Goal: Task Accomplishment & Management: Use online tool/utility

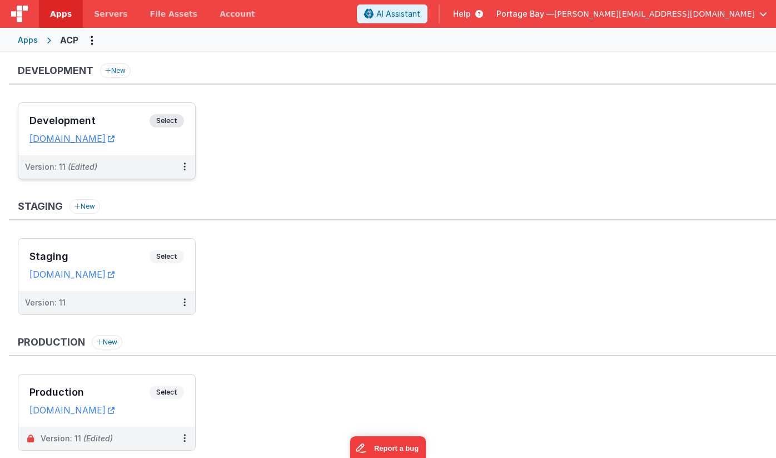
scroll to position [34, 0]
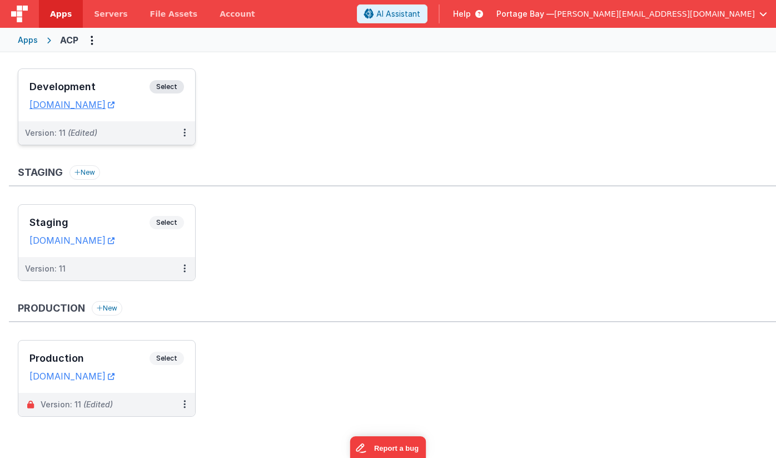
click at [168, 83] on span "Select" at bounding box center [167, 86] width 34 height 13
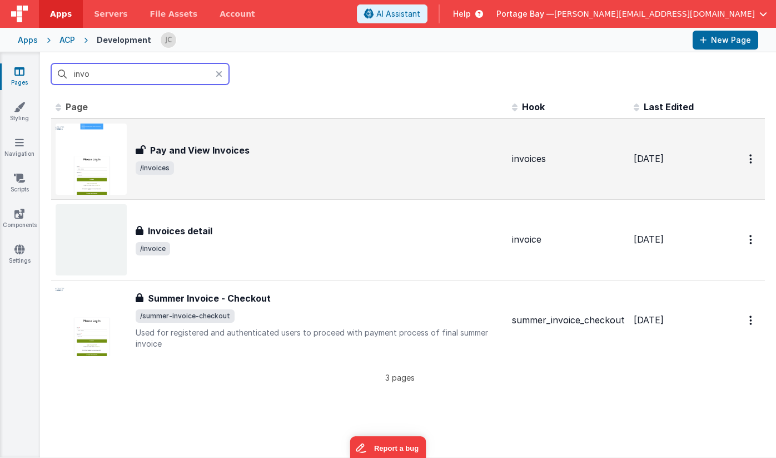
type input "invo"
click at [310, 164] on span "/invoices" at bounding box center [320, 167] width 368 height 13
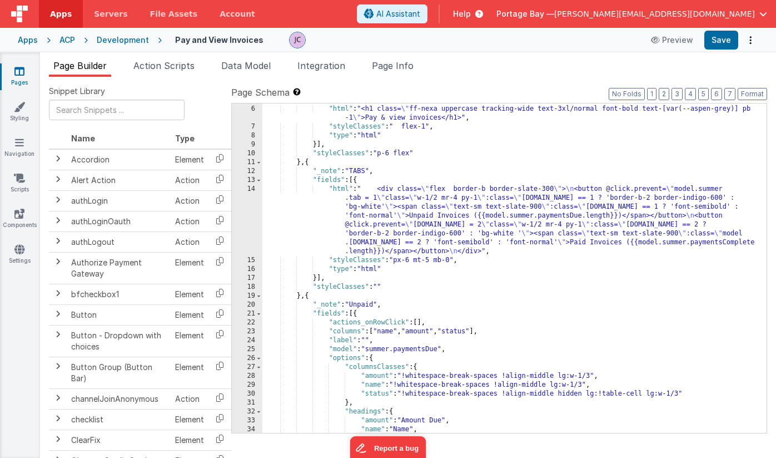
scroll to position [43, 0]
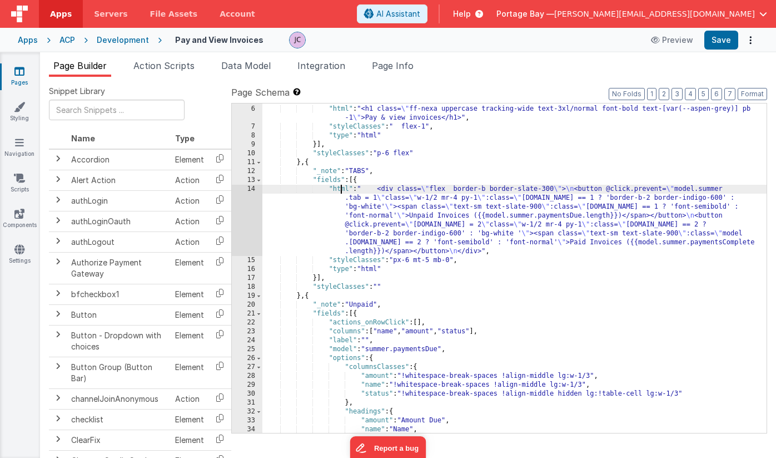
click at [343, 189] on div ""fields" : [{ "html" : "<h1 class= \" ff-nexa uppercase tracking-wide text-3xl/…" at bounding box center [514, 269] width 504 height 347
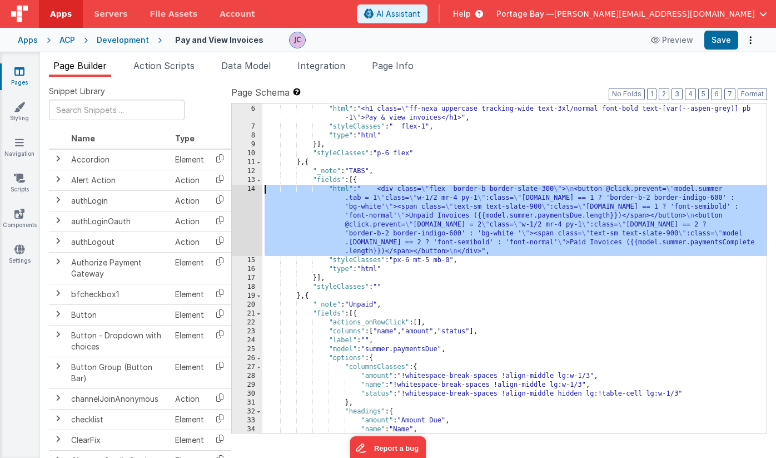
click at [250, 189] on div "14" at bounding box center [247, 220] width 31 height 71
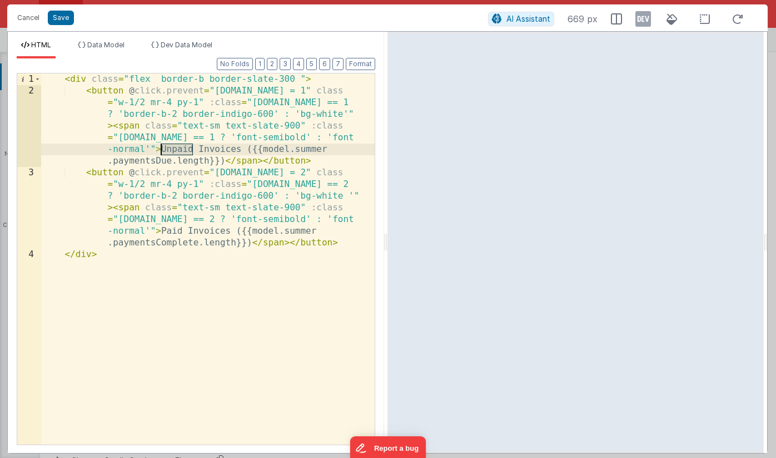
drag, startPoint x: 194, startPoint y: 148, endPoint x: 161, endPoint y: 149, distance: 32.3
click at [161, 149] on div "< div class = "flex border-b border-slate-300 " > < button @ click.prevent = "[…" at bounding box center [208, 270] width 334 height 394
click at [360, 65] on button "Format" at bounding box center [360, 64] width 29 height 12
click at [61, 18] on button "Save" at bounding box center [61, 18] width 26 height 14
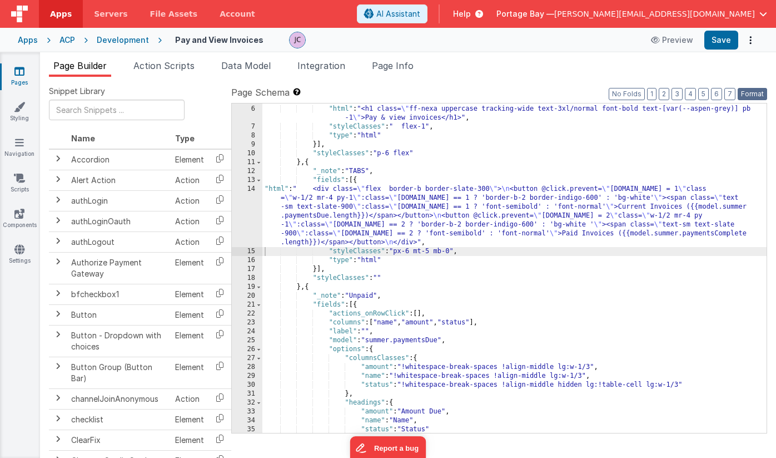
click at [760, 95] on button "Format" at bounding box center [752, 94] width 29 height 12
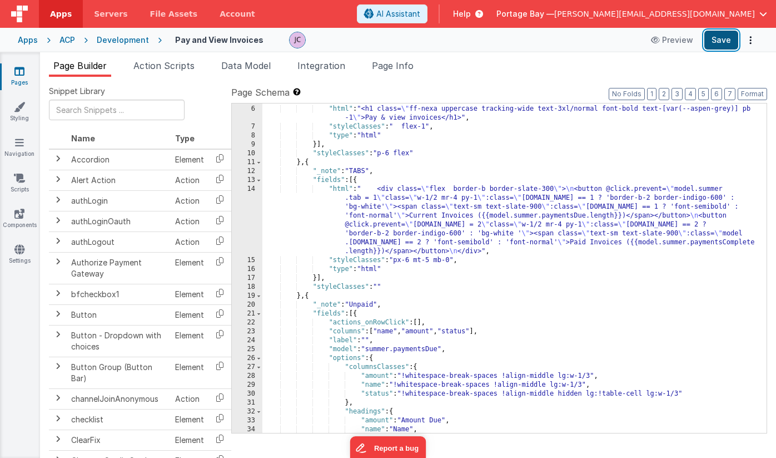
click at [720, 42] on button "Save" at bounding box center [722, 40] width 34 height 19
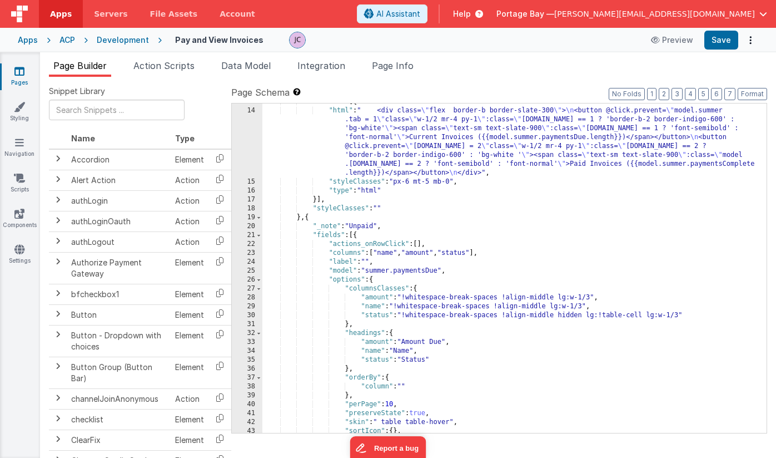
scroll to position [0, 0]
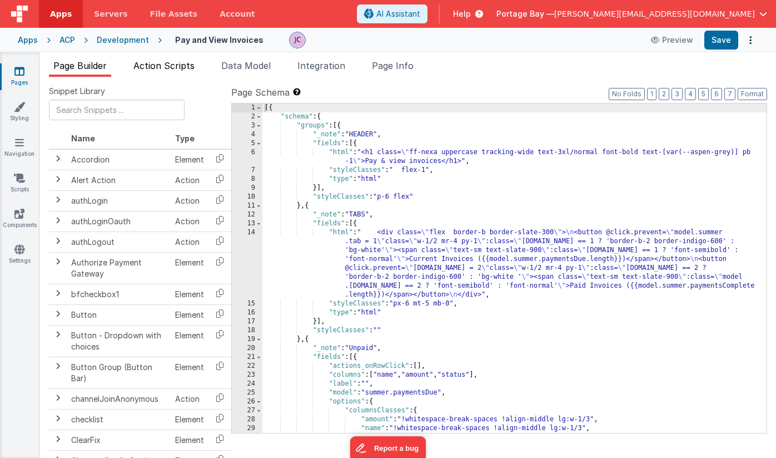
click at [158, 70] on span "Action Scripts" at bounding box center [163, 65] width 61 height 11
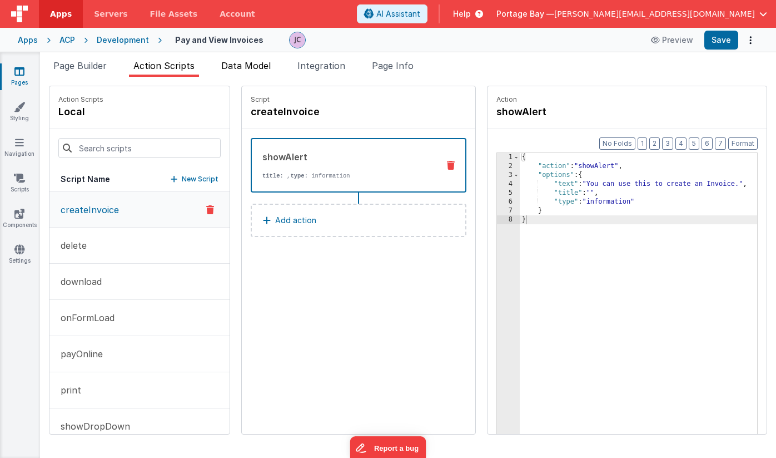
click at [256, 62] on span "Data Model" at bounding box center [245, 65] width 49 height 11
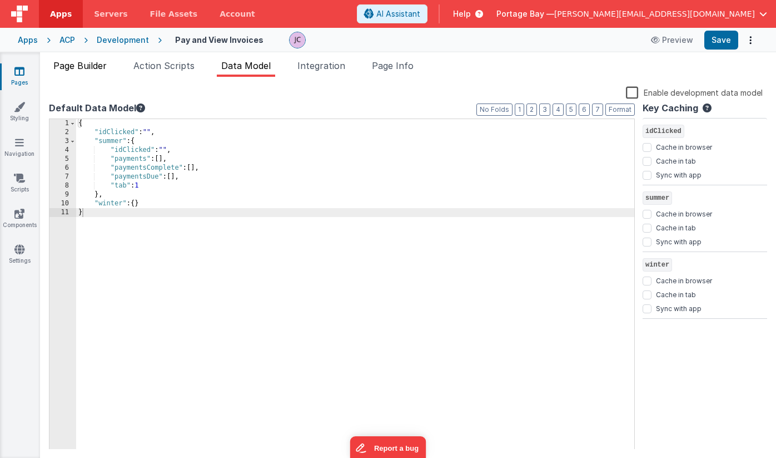
click at [87, 64] on span "Page Builder" at bounding box center [79, 65] width 53 height 11
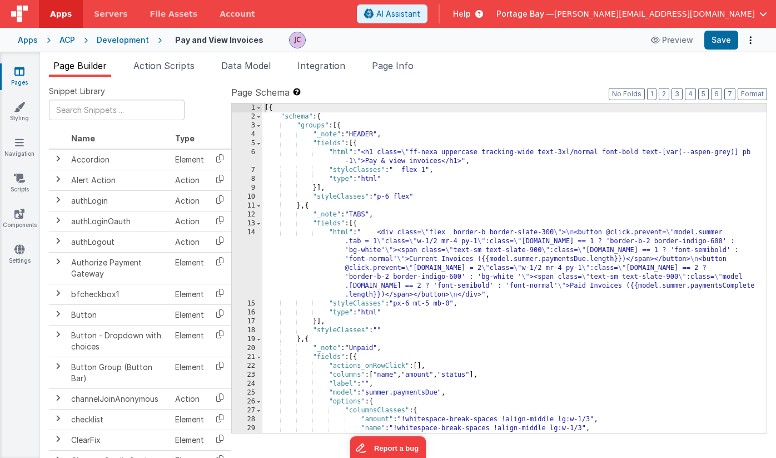
click at [127, 41] on div "Development" at bounding box center [123, 39] width 52 height 11
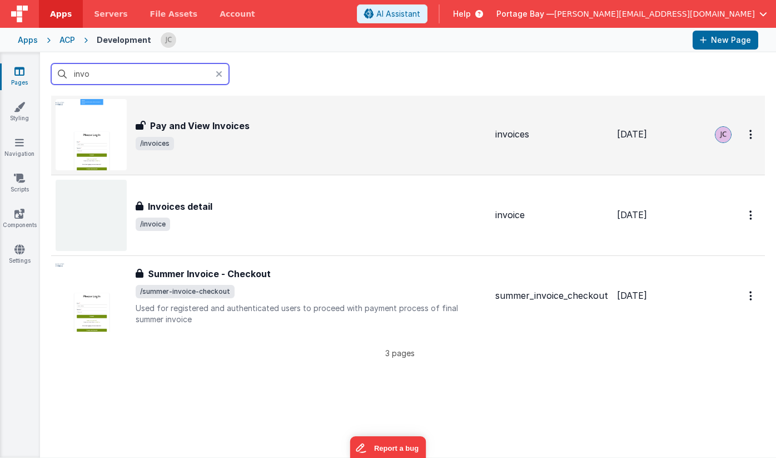
scroll to position [2, 0]
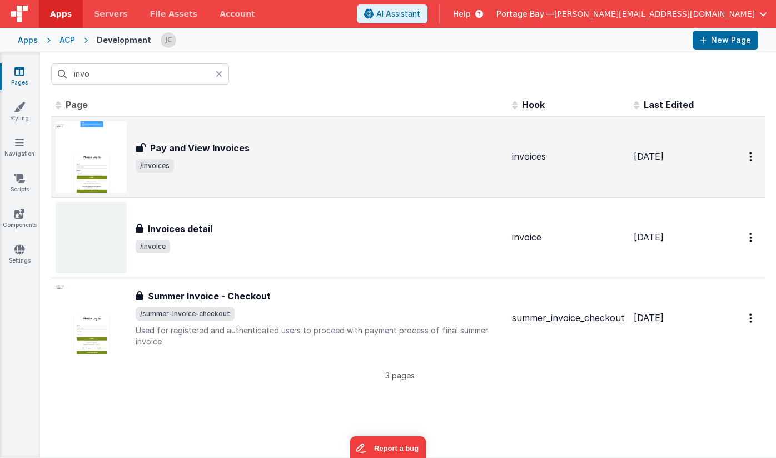
click at [207, 159] on span "/invoices" at bounding box center [320, 165] width 368 height 13
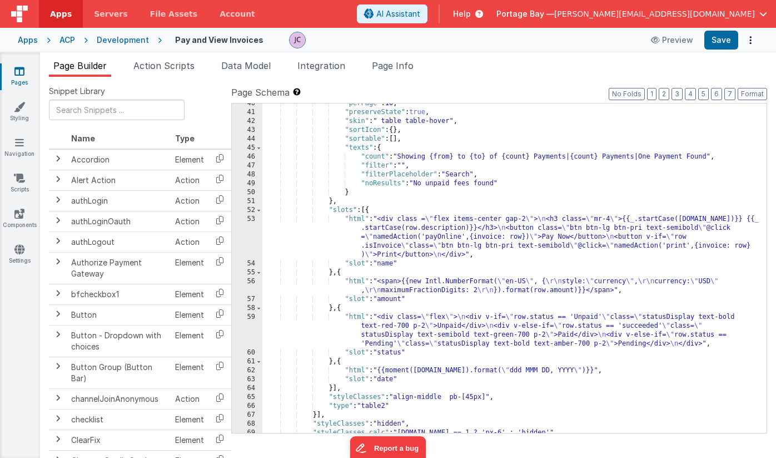
scroll to position [443, 0]
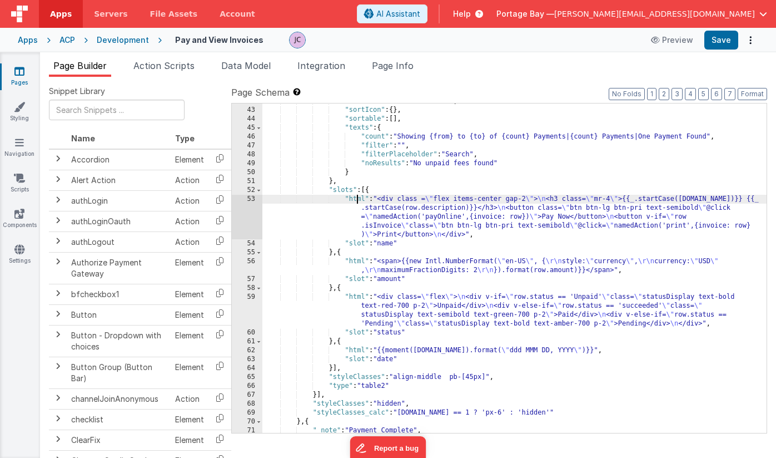
click at [355, 198] on div ""skin" : " table table-hover" , "sortIcon" : { } , "sortable" : [ ] , "texts" :…" at bounding box center [514, 270] width 504 height 347
click at [249, 198] on div "53" at bounding box center [247, 217] width 31 height 44
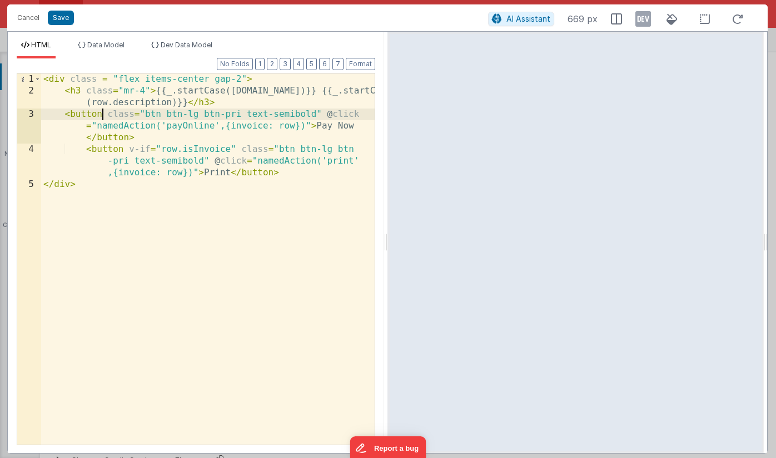
click at [100, 113] on div "< div class = "flex items-center gap-2" > < h3 class = "mr-4" > {{_.startCase([…" at bounding box center [208, 270] width 334 height 394
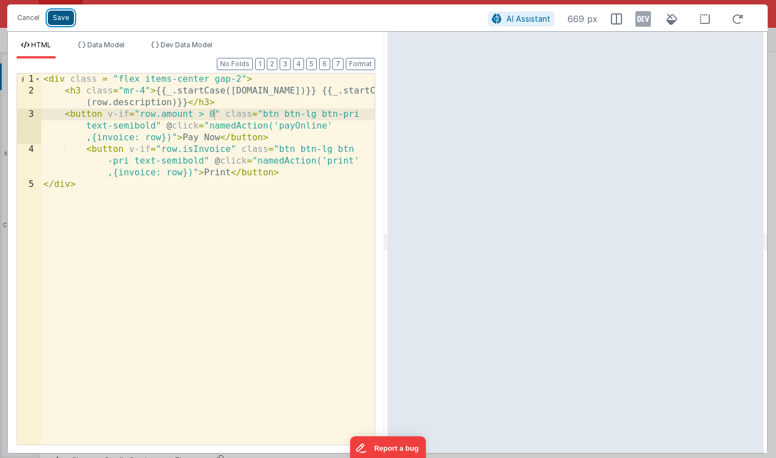
click at [62, 17] on button "Save" at bounding box center [61, 18] width 26 height 14
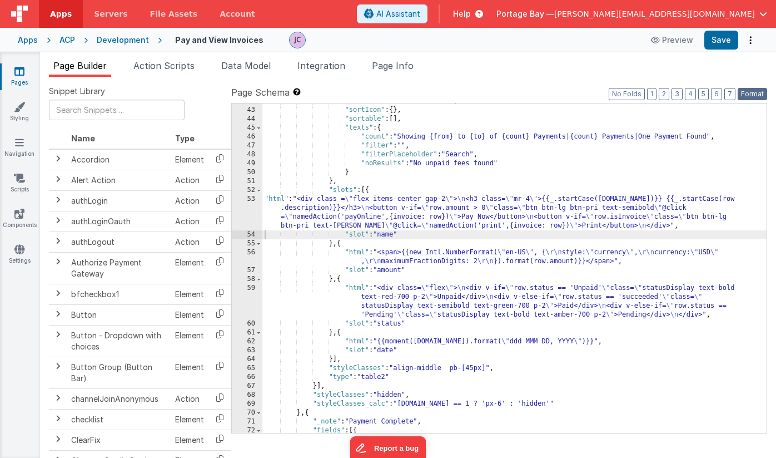
click at [754, 92] on button "Format" at bounding box center [752, 94] width 29 height 12
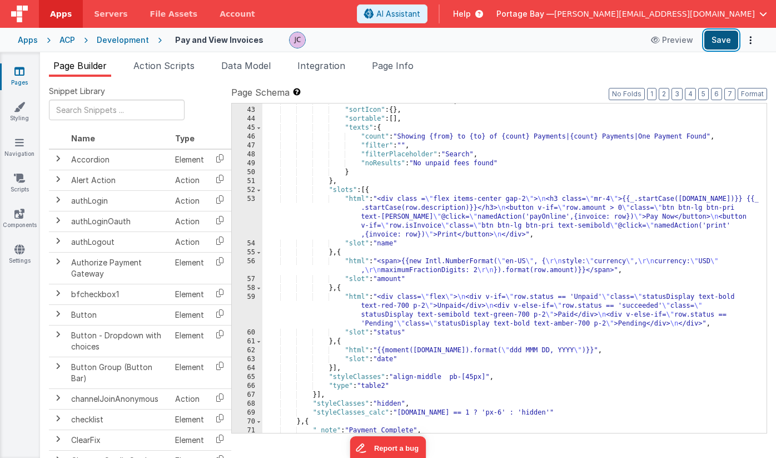
click at [720, 37] on button "Save" at bounding box center [722, 40] width 34 height 19
click at [353, 295] on div ""skin" : " table table-hover" , "sortIcon" : { } , "sortable" : [ ] , "texts" :…" at bounding box center [514, 270] width 504 height 347
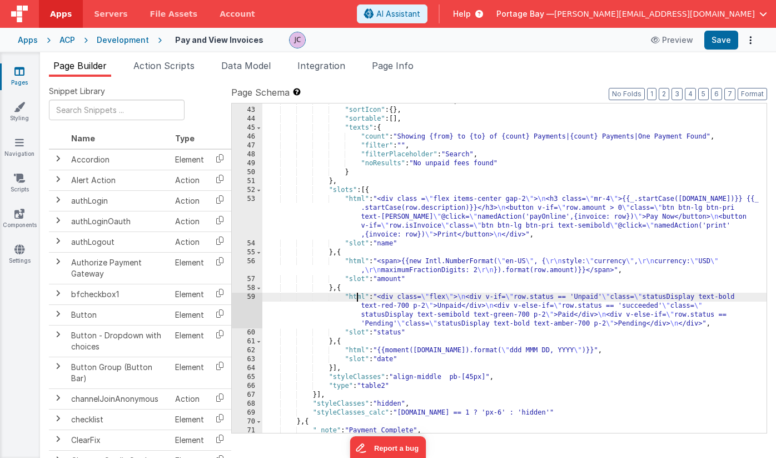
drag, startPoint x: 358, startPoint y: 296, endPoint x: 272, endPoint y: 295, distance: 86.2
click at [358, 296] on div ""skin" : " table table-hover" , "sortIcon" : { } , "sortable" : [ ] , "texts" :…" at bounding box center [514, 270] width 504 height 347
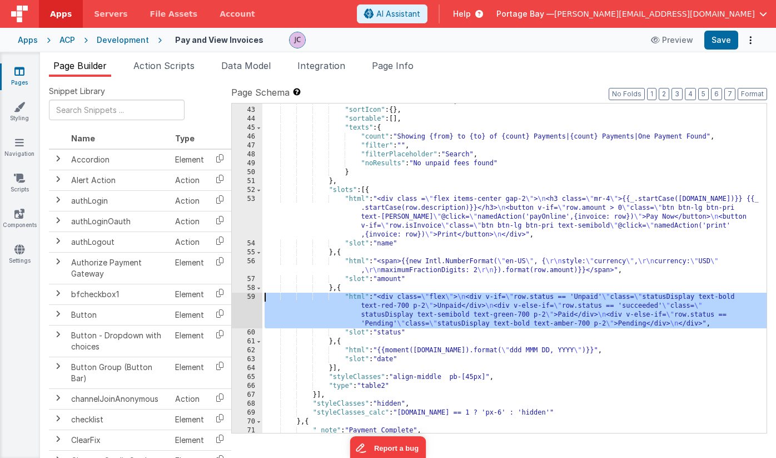
click at [252, 297] on div "59" at bounding box center [247, 310] width 31 height 36
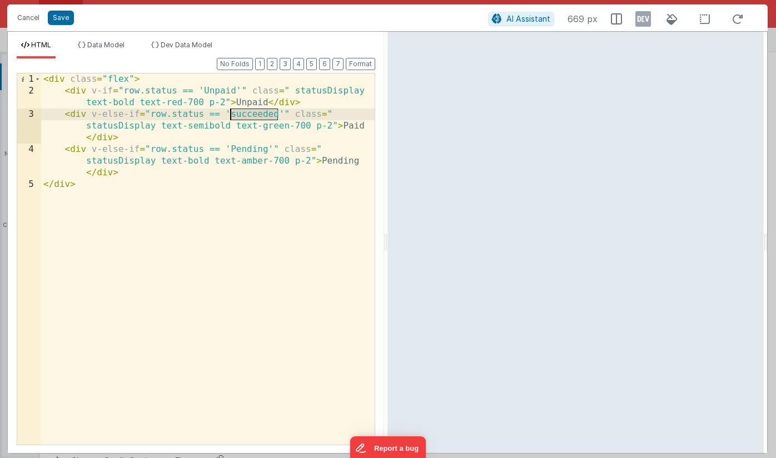
drag, startPoint x: 278, startPoint y: 111, endPoint x: 232, endPoint y: 113, distance: 45.7
click at [232, 113] on div "< div class = "flex" > < div v-if = "row.status == 'Unpaid'" class = " statusDi…" at bounding box center [208, 270] width 334 height 394
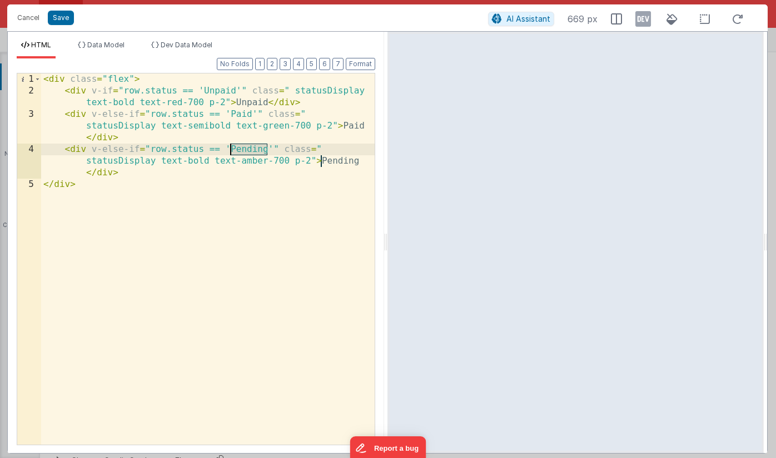
drag, startPoint x: 267, startPoint y: 148, endPoint x: 232, endPoint y: 150, distance: 35.6
click at [232, 150] on div "< div class = "flex" > < div v-if = "row.status == 'Unpaid'" class = " statusDi…" at bounding box center [208, 270] width 334 height 394
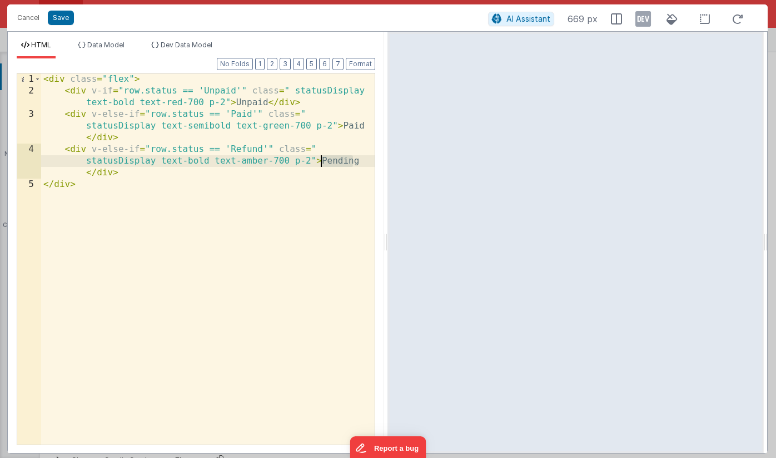
drag, startPoint x: 360, startPoint y: 158, endPoint x: 323, endPoint y: 161, distance: 36.8
click at [323, 161] on div "< div class = "flex" > < div v-if = "row.status == 'Unpaid'" class = " statusDi…" at bounding box center [208, 270] width 334 height 394
click at [366, 65] on button "Format" at bounding box center [360, 64] width 29 height 12
click at [63, 17] on button "Save" at bounding box center [61, 18] width 26 height 14
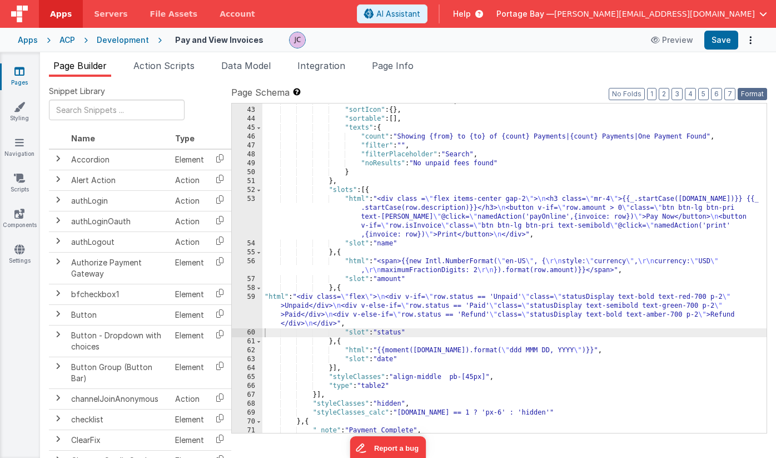
click at [753, 93] on button "Format" at bounding box center [752, 94] width 29 height 12
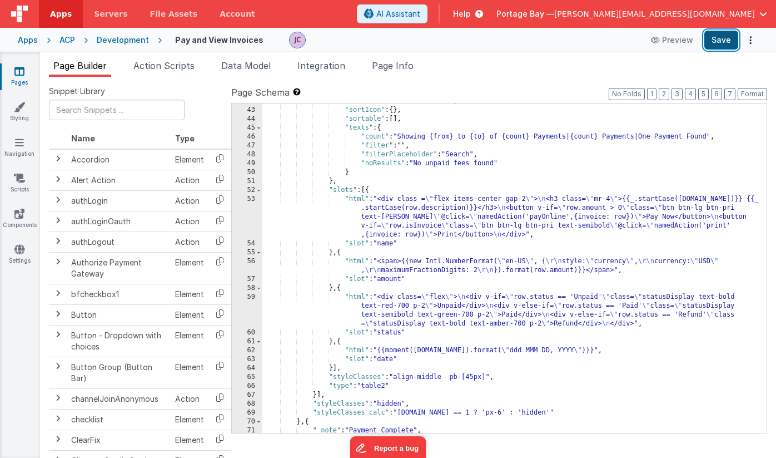
click at [726, 38] on button "Save" at bounding box center [722, 40] width 34 height 19
click at [167, 63] on span "Action Scripts" at bounding box center [163, 65] width 61 height 11
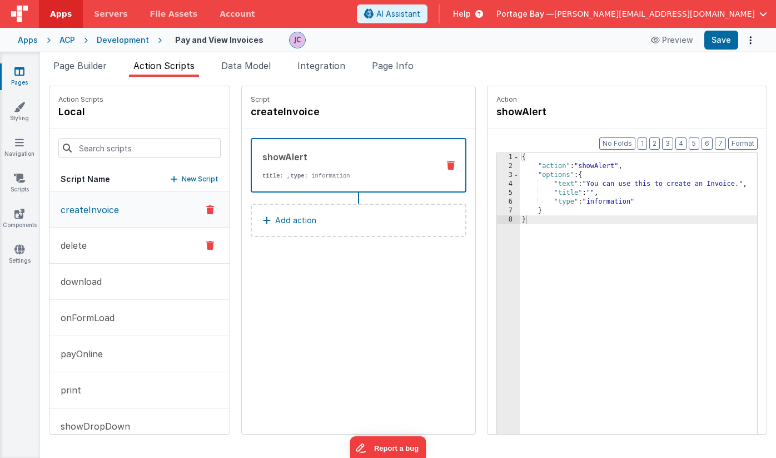
scroll to position [19, 0]
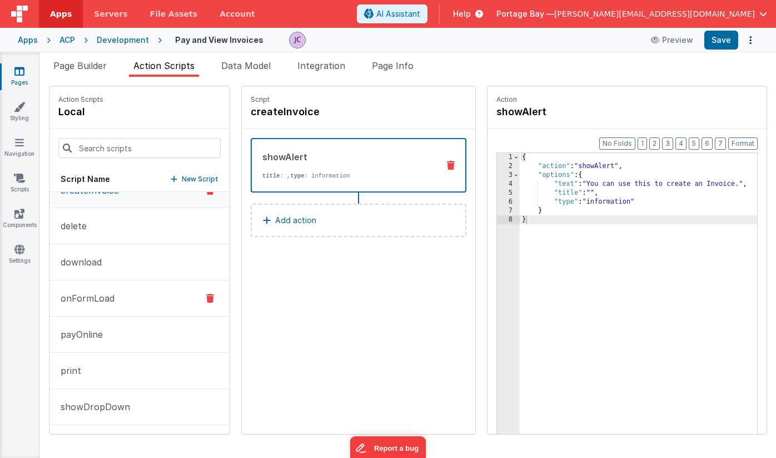
click at [122, 296] on button "onFormLoad" at bounding box center [139, 298] width 180 height 36
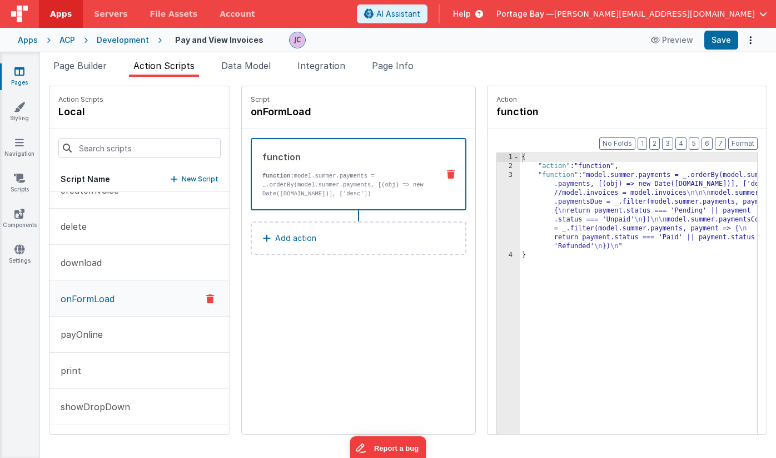
click at [532, 176] on div "{ "action" : "function" , "function" : "model.summer.payments = _.orderBy(model…" at bounding box center [653, 319] width 266 height 333
click at [497, 175] on div "3" at bounding box center [508, 211] width 23 height 80
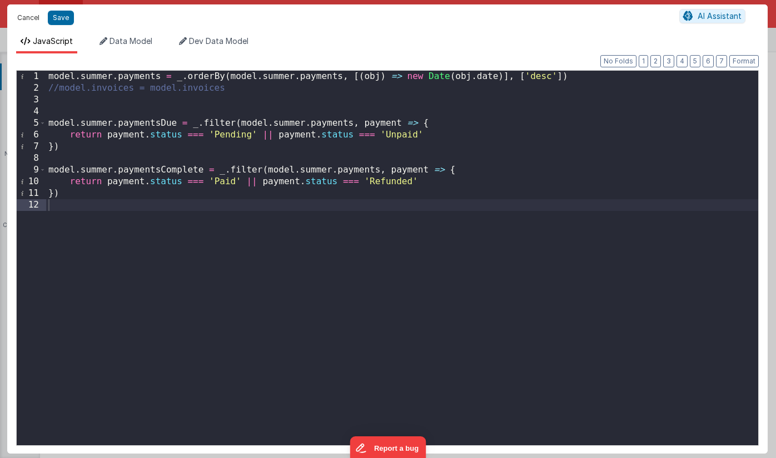
click at [28, 16] on button "Cancel" at bounding box center [28, 18] width 33 height 16
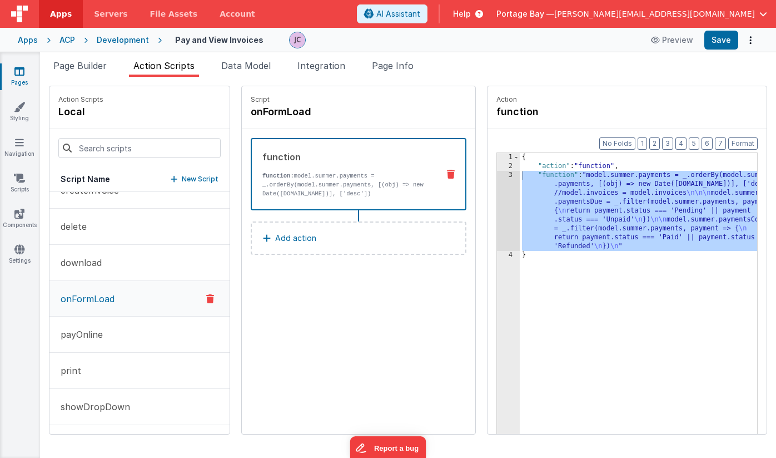
click at [531, 173] on div "{ "action" : "function" , "function" : "model.summer.payments = _.orderBy(model…" at bounding box center [653, 319] width 266 height 333
click at [497, 175] on div "3" at bounding box center [508, 211] width 23 height 80
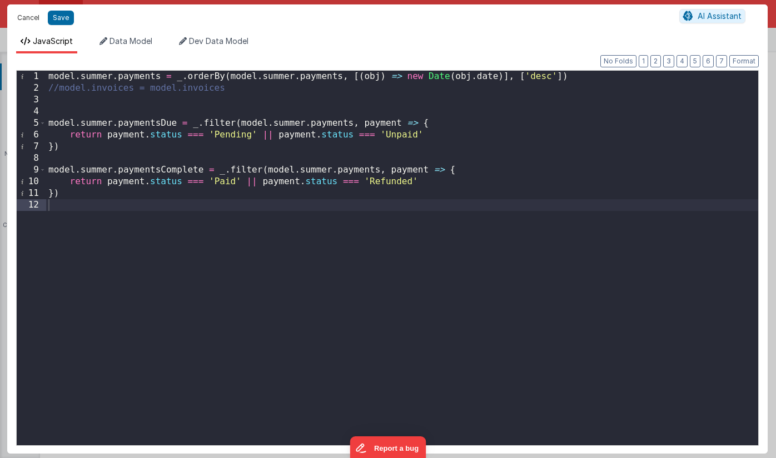
click at [25, 19] on button "Cancel" at bounding box center [28, 18] width 33 height 16
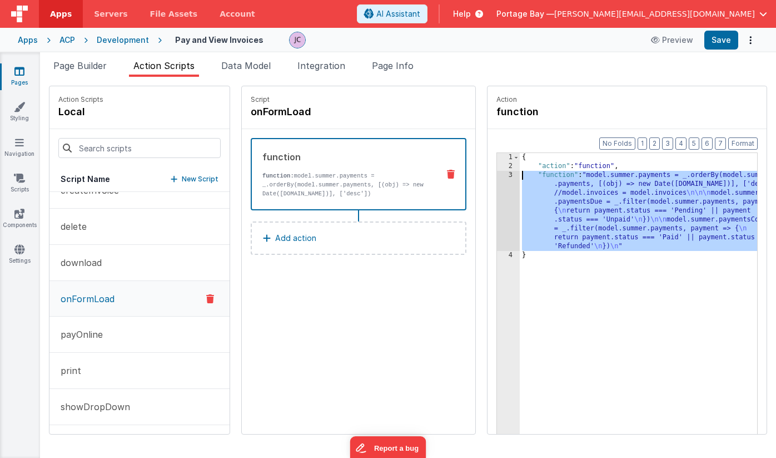
click at [529, 179] on div "{ "action" : "function" , "function" : "model.summer.payments = _.orderBy(model…" at bounding box center [653, 319] width 266 height 333
click at [497, 175] on div "3" at bounding box center [508, 211] width 23 height 80
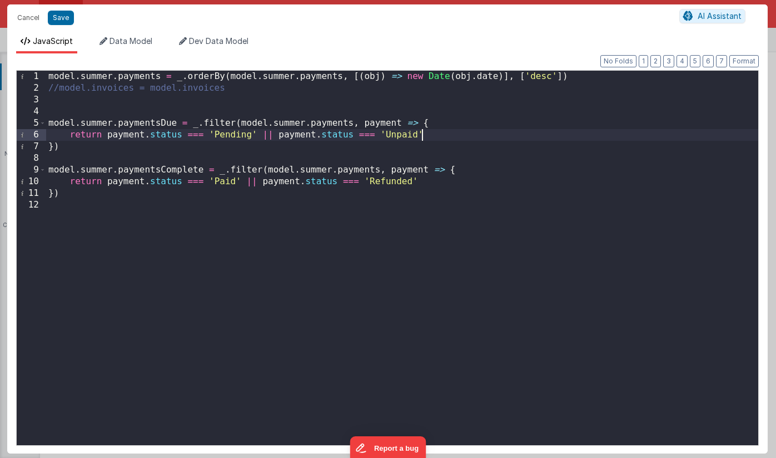
click at [423, 133] on div "model . summer . payments = _ . orderBy ( model . summer . payments , [( obj ) …" at bounding box center [402, 270] width 712 height 398
click at [434, 182] on div "model . summer . payments = _ . orderBy ( model . summer . payments , [( obj ) …" at bounding box center [402, 270] width 712 height 398
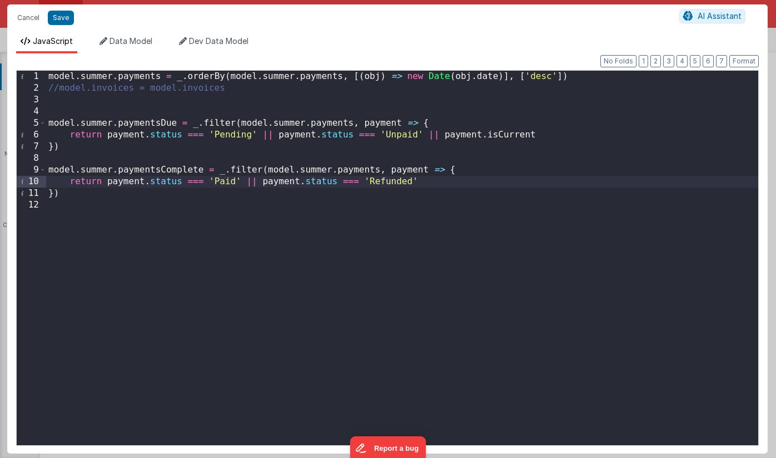
click at [242, 180] on div "model . summer . payments = _ . orderBy ( model . summer . payments , [( obj ) …" at bounding box center [402, 270] width 712 height 398
click at [62, 18] on button "Save" at bounding box center [61, 18] width 26 height 14
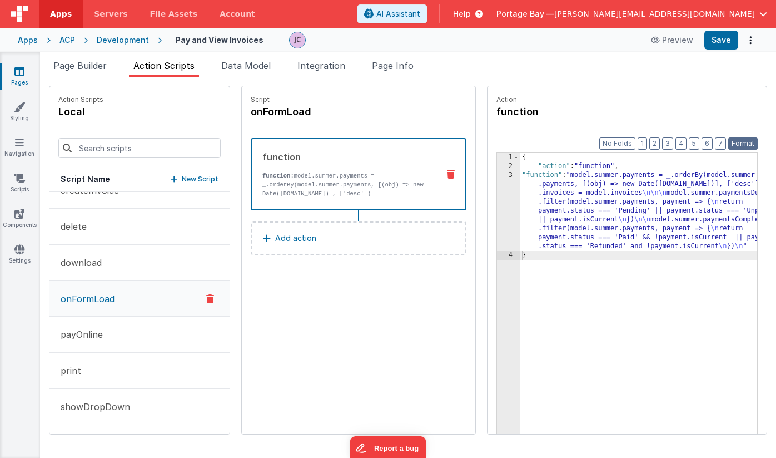
click at [748, 141] on button "Format" at bounding box center [742, 143] width 29 height 12
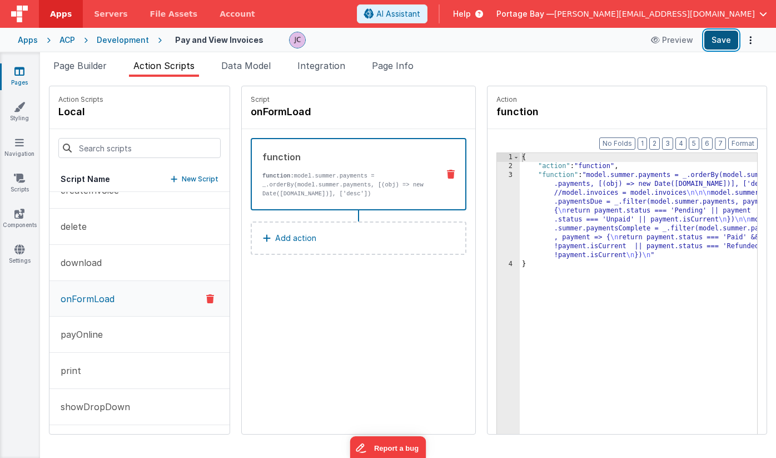
click at [725, 41] on button "Save" at bounding box center [722, 40] width 34 height 19
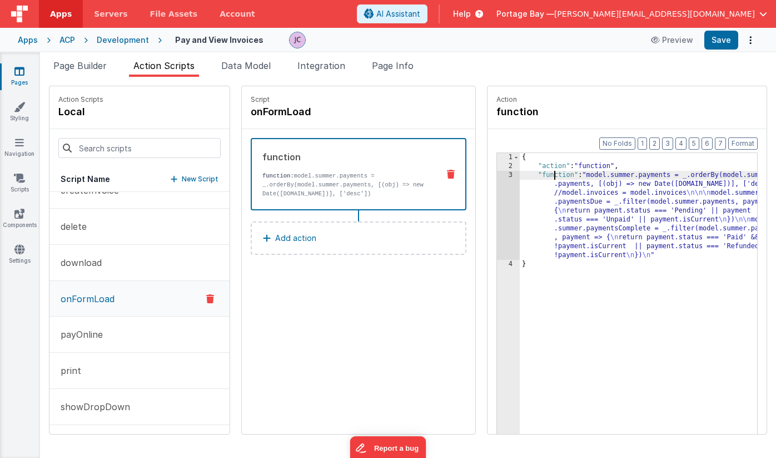
click at [524, 175] on div "{ "action" : "function" , "function" : "model.summer.payments = _.orderBy(model…" at bounding box center [653, 319] width 266 height 333
click at [497, 175] on div "3" at bounding box center [508, 215] width 23 height 89
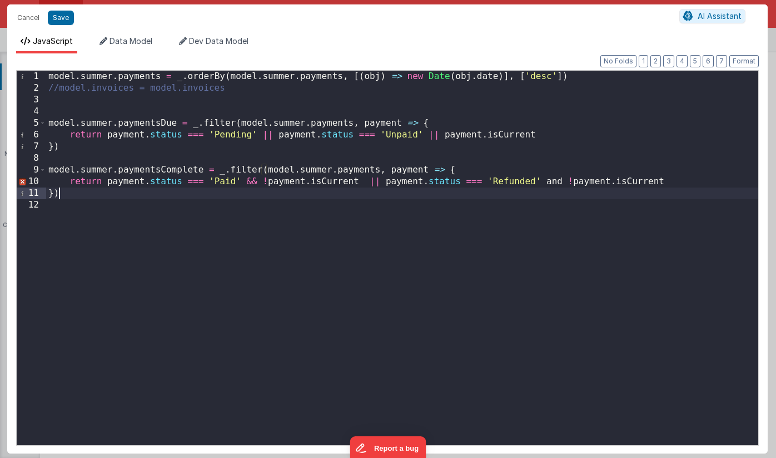
click at [83, 195] on div "model . summer . payments = _ . orderBy ( model . summer . payments , [( obj ) …" at bounding box center [402, 270] width 712 height 398
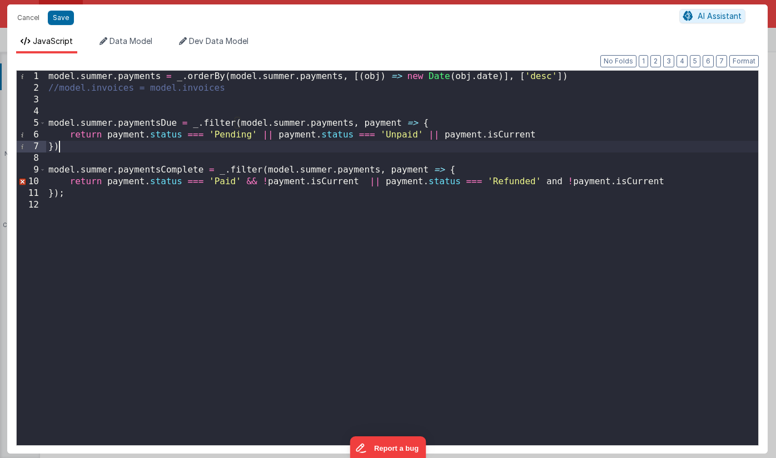
click at [72, 147] on div "model . summer . payments = _ . orderBy ( model . summer . payments , [( obj ) …" at bounding box center [402, 270] width 712 height 398
click at [558, 134] on div "model . summer . payments = _ . orderBy ( model . summer . payments , [( obj ) …" at bounding box center [402, 270] width 712 height 398
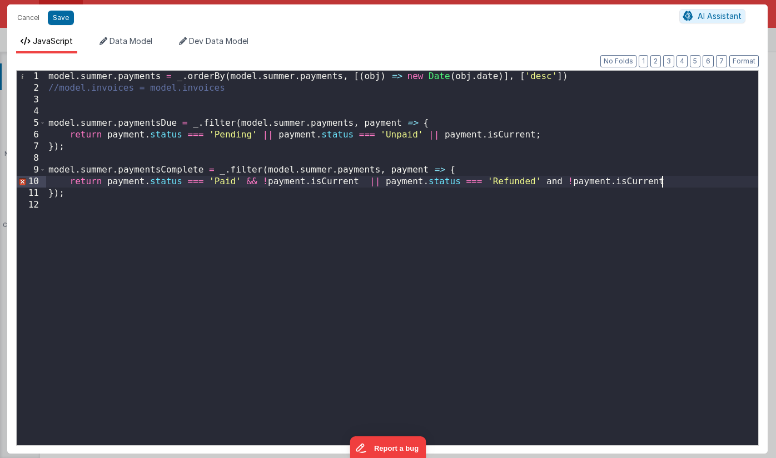
click at [680, 183] on div "model . summer . payments = _ . orderBy ( model . summer . payments , [( obj ) …" at bounding box center [402, 270] width 712 height 398
click at [106, 182] on div "model . summer . payments = _ . orderBy ( model . summer . payments , [( obj ) …" at bounding box center [402, 270] width 712 height 398
click at [360, 182] on div "model . summer . payments = _ . orderBy ( model . summer . payments , [( obj ) …" at bounding box center [402, 270] width 712 height 398
click at [396, 181] on div "model . summer . payments = _ . orderBy ( model . summer . payments , [( obj ) …" at bounding box center [402, 270] width 712 height 398
click at [677, 180] on div "model . summer . payments = _ . orderBy ( model . summer . payments , [( obj ) …" at bounding box center [402, 270] width 712 height 398
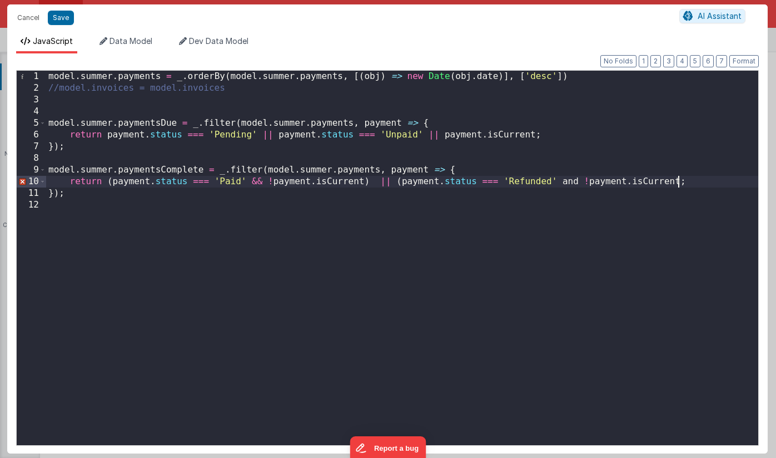
click at [400, 180] on div "model . summer . payments = _ . orderBy ( model . summer . payments , [( obj ) …" at bounding box center [402, 270] width 712 height 398
click at [368, 178] on div "model . summer . payments = _ . orderBy ( model . summer . payments , [( obj ) …" at bounding box center [402, 270] width 712 height 398
click at [111, 181] on div "model . summer . payments = _ . orderBy ( model . summer . payments , [( obj ) …" at bounding box center [402, 270] width 712 height 398
drag, startPoint x: 360, startPoint y: 181, endPoint x: 247, endPoint y: 182, distance: 112.9
click at [247, 182] on div "model . summer . payments = _ . orderBy ( model . summer . payments , [( obj ) …" at bounding box center [402, 270] width 712 height 398
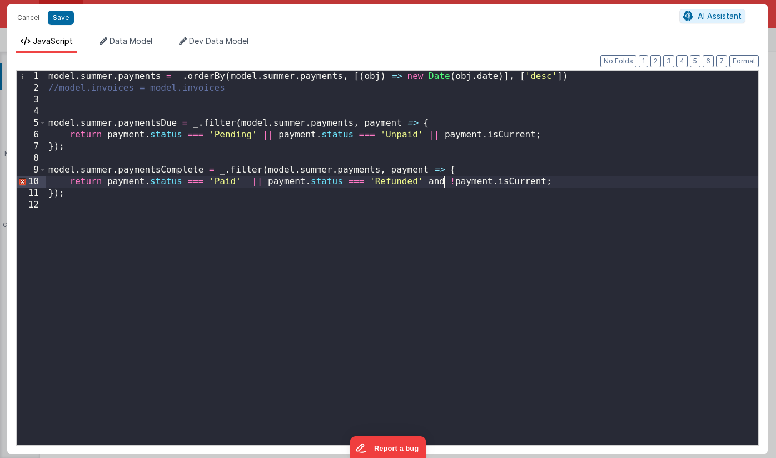
click at [444, 181] on div "model . summer . payments = _ . orderBy ( model . summer . payments , [( obj ) …" at bounding box center [402, 270] width 712 height 398
click at [242, 179] on div "model . summer . payments = _ . orderBy ( model . summer . payments , [( obj ) …" at bounding box center [402, 270] width 712 height 398
drag, startPoint x: 557, startPoint y: 180, endPoint x: 548, endPoint y: 181, distance: 9.1
click at [548, 181] on div "model . summer . payments = _ . orderBy ( model . summer . payments , [( obj ) …" at bounding box center [402, 270] width 712 height 398
click at [668, 180] on div "model . summer . payments = _ . orderBy ( model . summer . payments , [( obj ) …" at bounding box center [402, 270] width 712 height 398
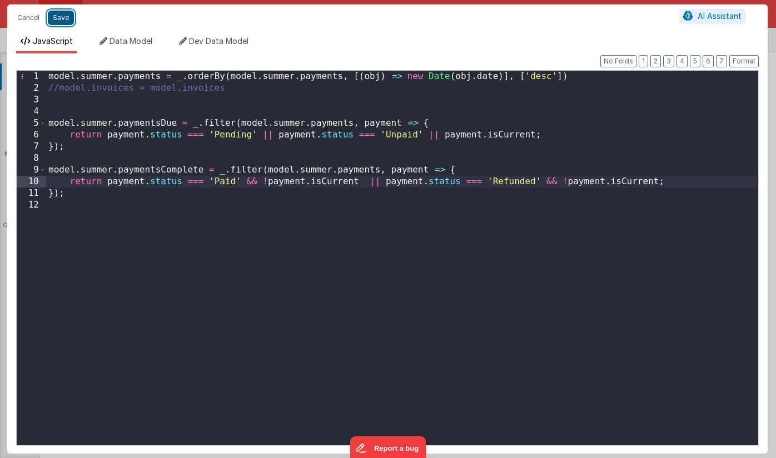
click at [60, 19] on button "Save" at bounding box center [61, 18] width 26 height 14
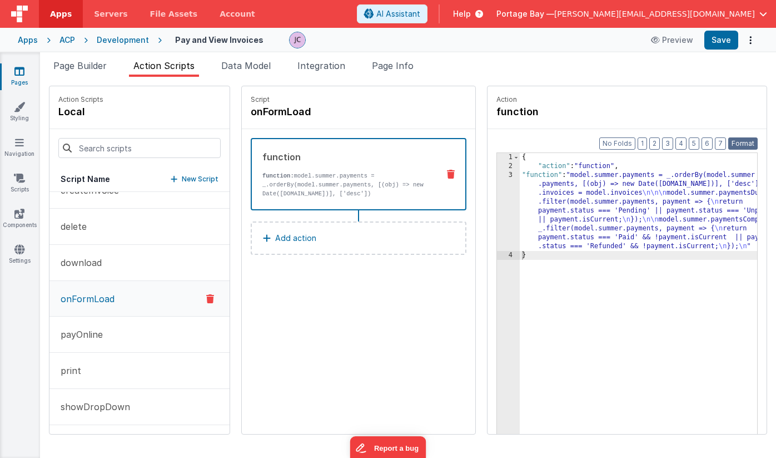
click at [747, 142] on button "Format" at bounding box center [742, 143] width 29 height 12
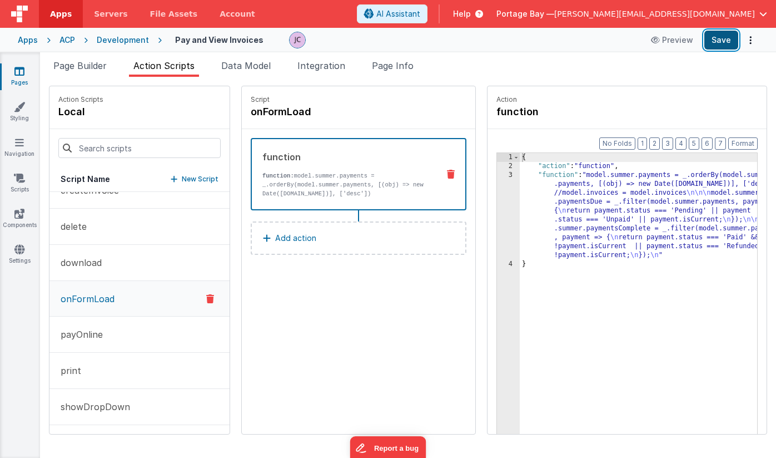
click at [729, 39] on button "Save" at bounding box center [722, 40] width 34 height 19
click at [68, 64] on span "Page Builder" at bounding box center [79, 65] width 53 height 11
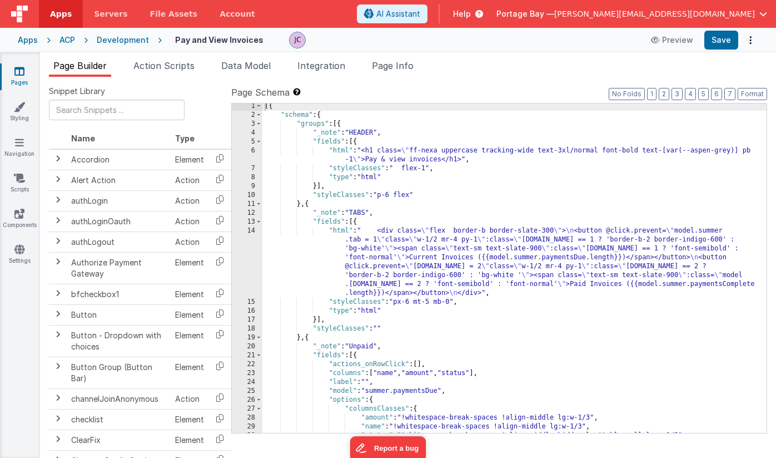
scroll to position [0, 0]
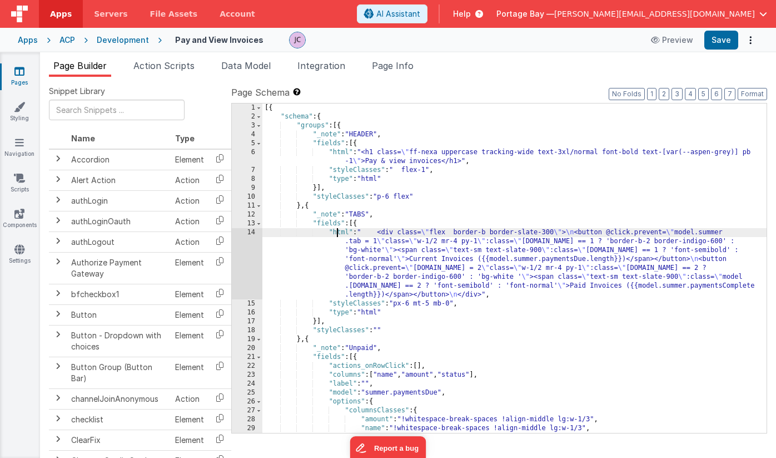
click at [338, 232] on div "[{ "schema" : { "groups" : [{ "_note" : "HEADER" , "fields" : [{ "html" : "<h1 …" at bounding box center [514, 276] width 504 height 347
click at [249, 232] on div "14" at bounding box center [247, 263] width 31 height 71
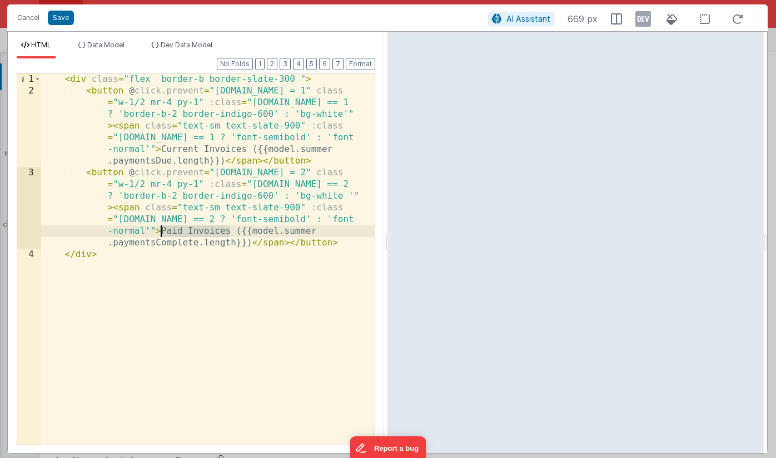
drag, startPoint x: 231, startPoint y: 232, endPoint x: 162, endPoint y: 231, distance: 68.4
click at [162, 231] on div "< div class = "flex border-b border-slate-300 " > < button @ click.prevent = "[…" at bounding box center [208, 270] width 334 height 394
click at [60, 16] on button "Save" at bounding box center [61, 18] width 26 height 14
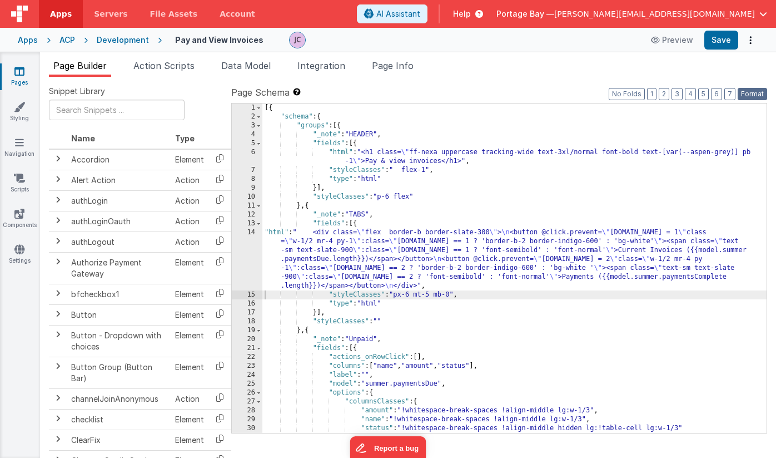
click at [746, 89] on button "Format" at bounding box center [752, 94] width 29 height 12
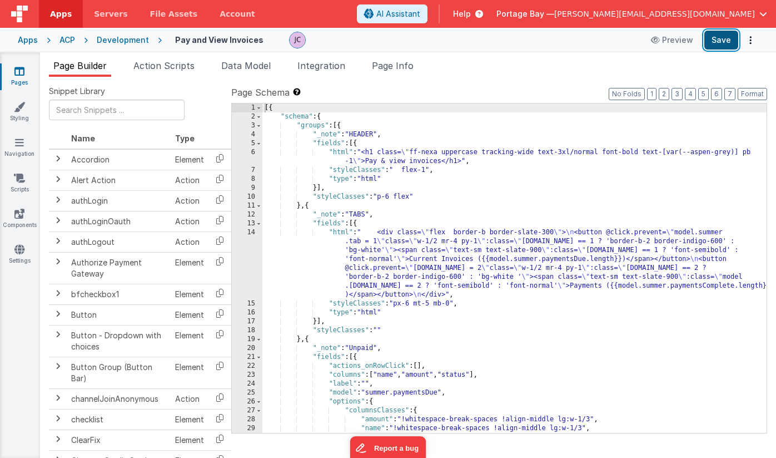
click at [725, 38] on button "Save" at bounding box center [722, 40] width 34 height 19
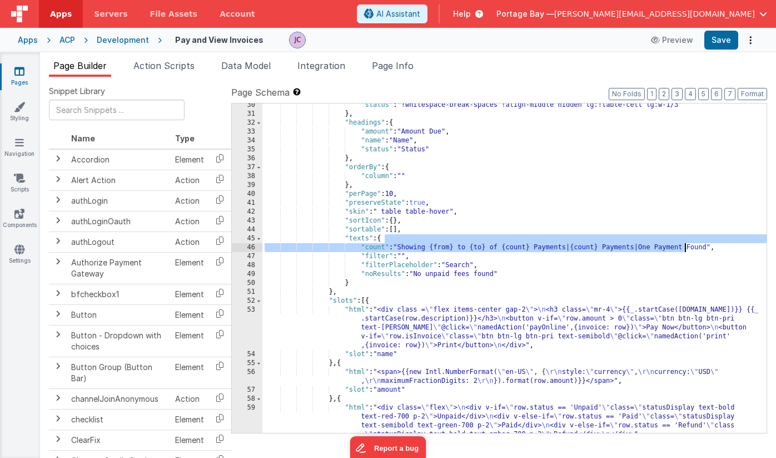
scroll to position [333, 0]
drag, startPoint x: 685, startPoint y: 247, endPoint x: 678, endPoint y: 249, distance: 6.9
click at [678, 249] on div ""status" : "!whitespace-break-spaces !align-middle hidden lg:!table-cell lg:w-1…" at bounding box center [514, 287] width 504 height 374
click at [548, 249] on div ""status" : "!whitespace-break-spaces !align-middle hidden lg:!table-cell lg:w-1…" at bounding box center [514, 287] width 504 height 374
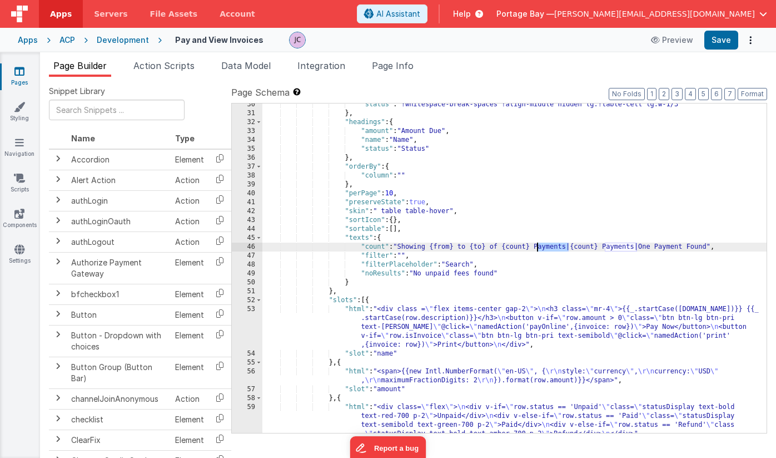
drag, startPoint x: 568, startPoint y: 246, endPoint x: 538, endPoint y: 246, distance: 29.5
click at [538, 246] on div ""status" : "!whitespace-break-spaces !align-middle hidden lg:!table-cell lg:w-1…" at bounding box center [514, 287] width 504 height 374
drag, startPoint x: 636, startPoint y: 246, endPoint x: 612, endPoint y: 246, distance: 24.5
click at [612, 246] on div ""status" : "!whitespace-break-spaces !align-middle hidden lg:!table-cell lg:w-1…" at bounding box center [514, 287] width 504 height 374
click at [569, 246] on div ""status" : "!whitespace-break-spaces !align-middle hidden lg:!table-cell lg:w-1…" at bounding box center [514, 287] width 504 height 374
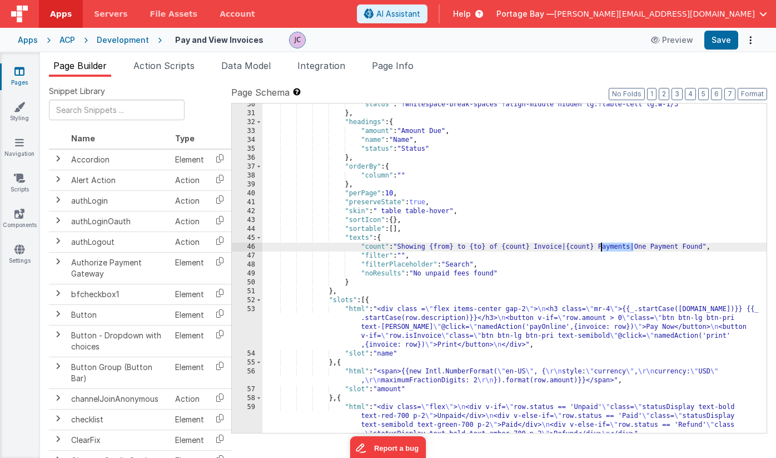
drag, startPoint x: 633, startPoint y: 246, endPoint x: 602, endPoint y: 247, distance: 31.2
click at [602, 247] on div ""status" : "!whitespace-break-spaces !align-middle hidden lg:!table-cell lg:w-1…" at bounding box center [514, 287] width 504 height 374
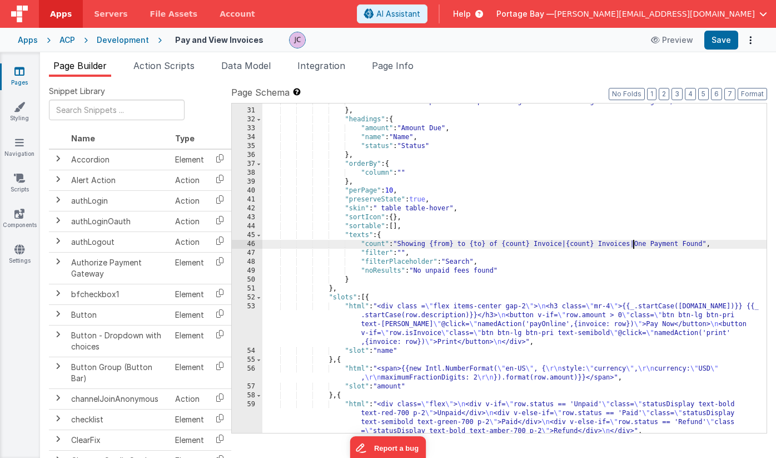
scroll to position [339, 0]
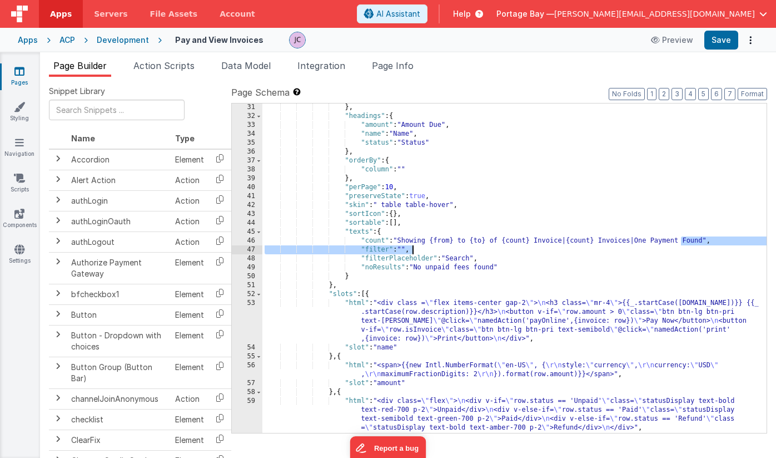
click at [678, 245] on div "} , "headings" : { "amount" : "Amount Due" , "name" : "Name" , "status" : "Stat…" at bounding box center [514, 276] width 504 height 347
click at [670, 240] on div "} , "headings" : { "amount" : "Amount Due" , "name" : "Name" , "status" : "Stat…" at bounding box center [514, 276] width 504 height 347
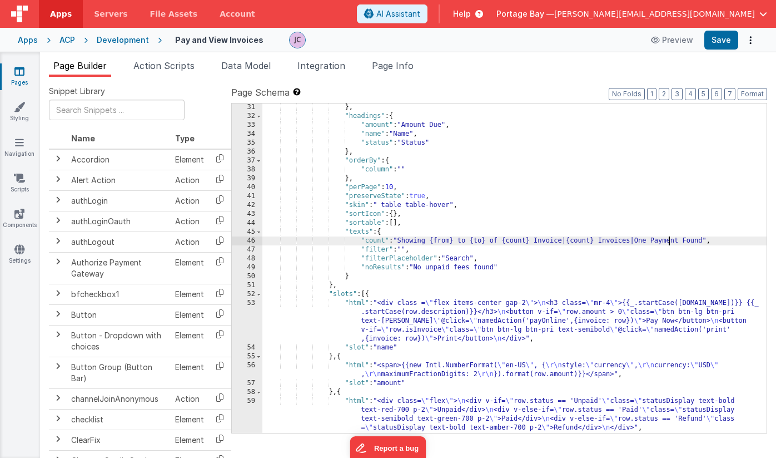
click at [670, 240] on div "} , "headings" : { "amount" : "Amount Due" , "name" : "Name" , "status" : "Stat…" at bounding box center [514, 276] width 504 height 347
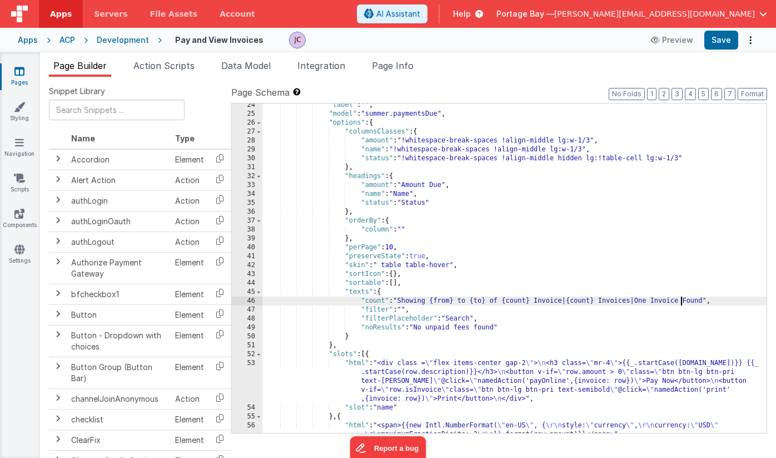
scroll to position [0, 0]
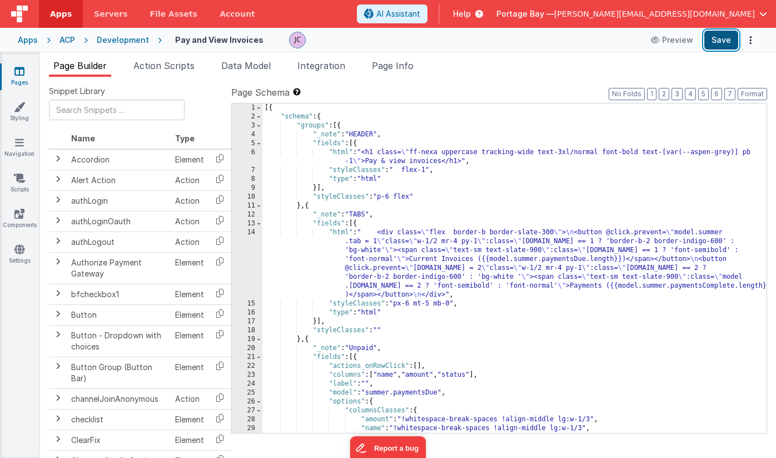
click at [728, 36] on button "Save" at bounding box center [722, 40] width 34 height 19
click at [128, 41] on div "Development" at bounding box center [123, 39] width 52 height 11
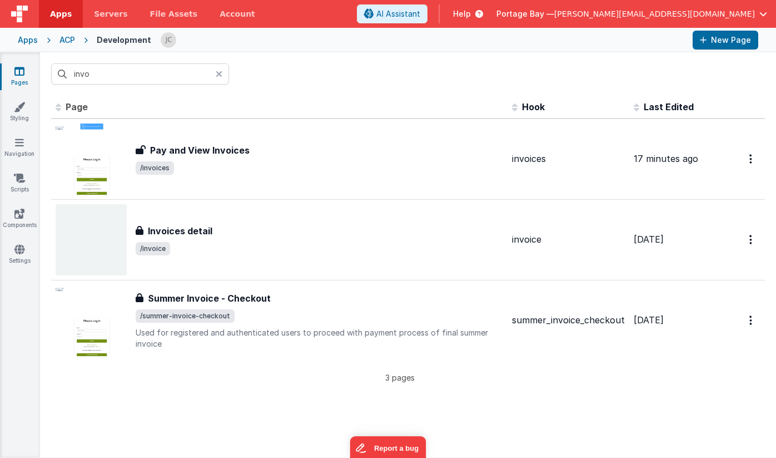
click at [221, 73] on icon at bounding box center [219, 74] width 7 height 9
